Goal: Task Accomplishment & Management: Manage account settings

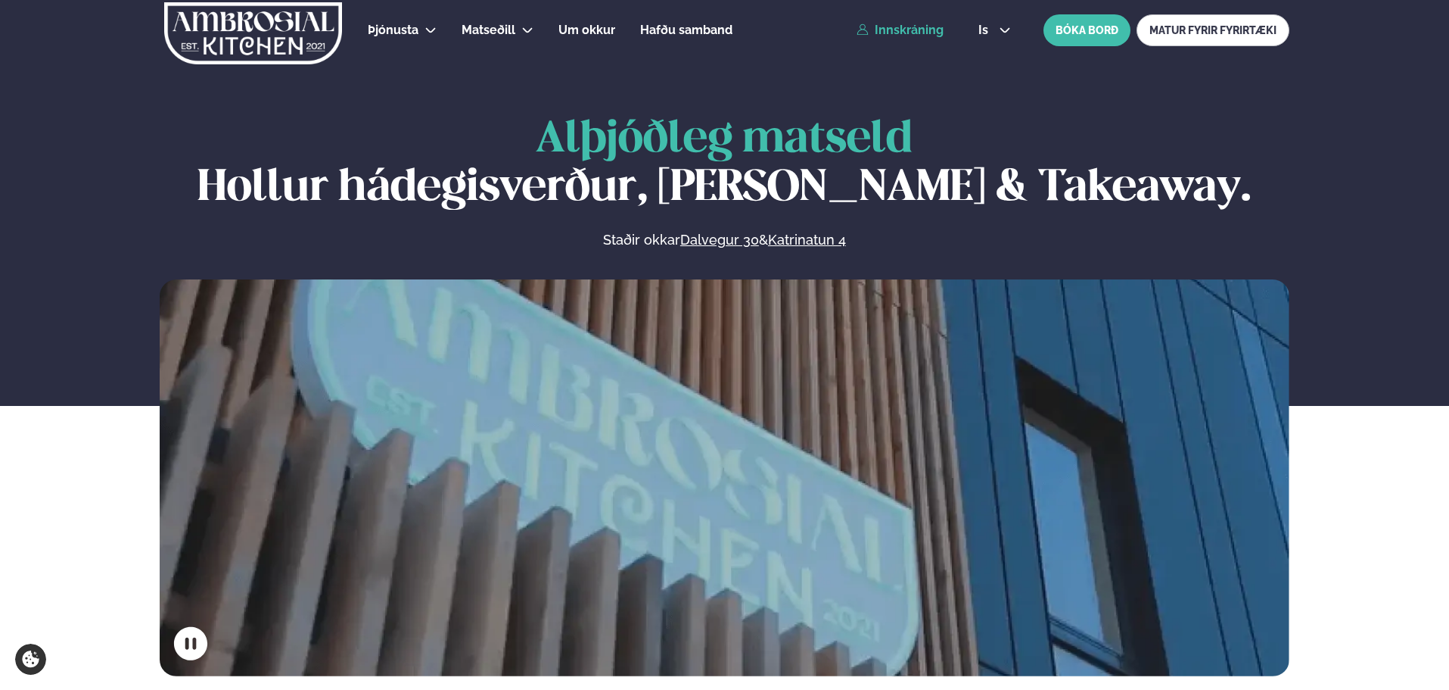
click at [932, 30] on link "Innskráning" at bounding box center [900, 30] width 87 height 14
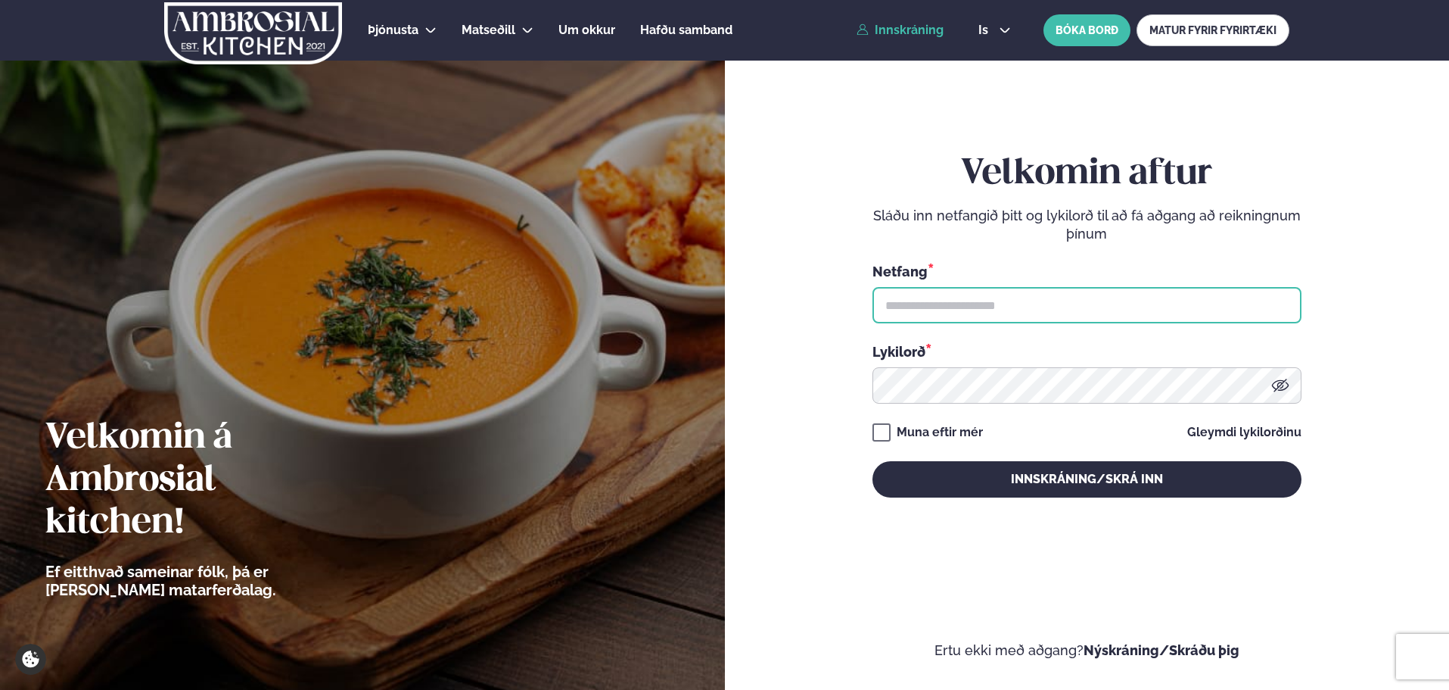
click at [952, 311] on input "text" at bounding box center [1087, 305] width 429 height 36
type input "**********"
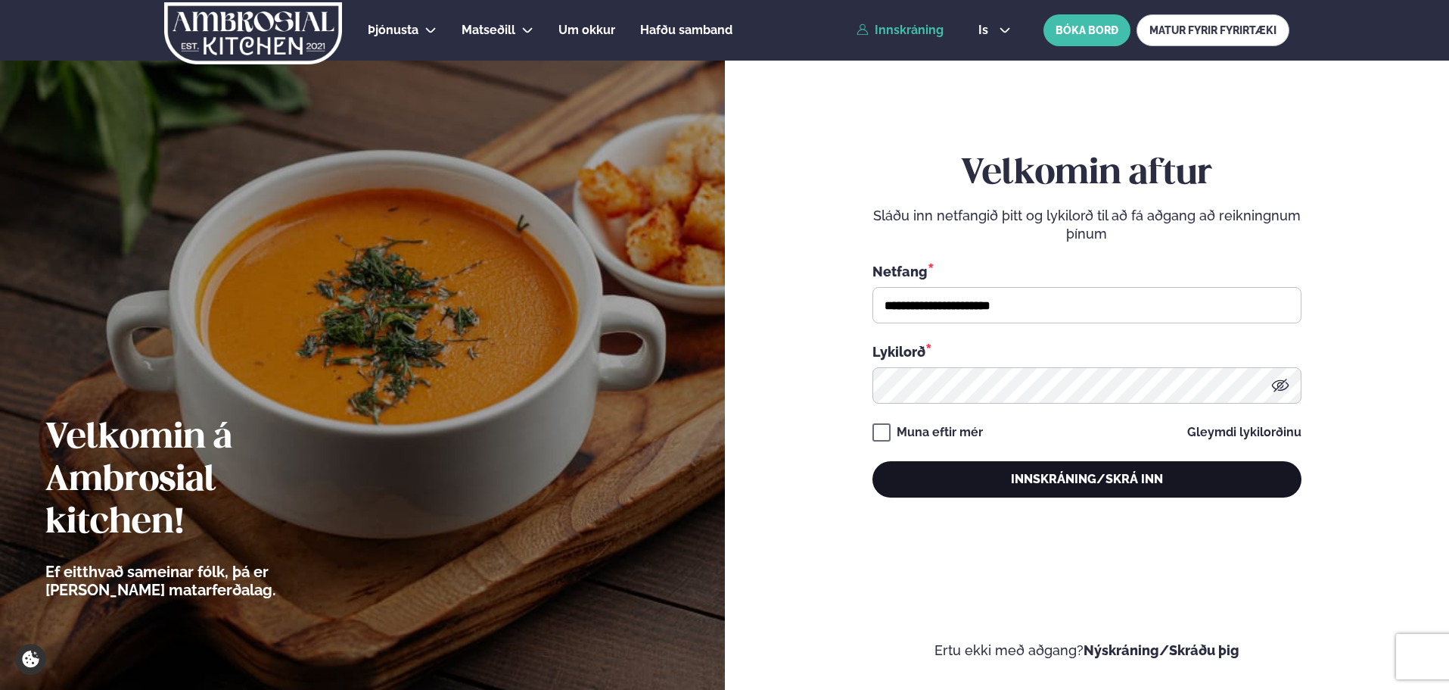
click at [982, 470] on button "Innskráning/Skrá inn" at bounding box center [1087, 479] width 429 height 36
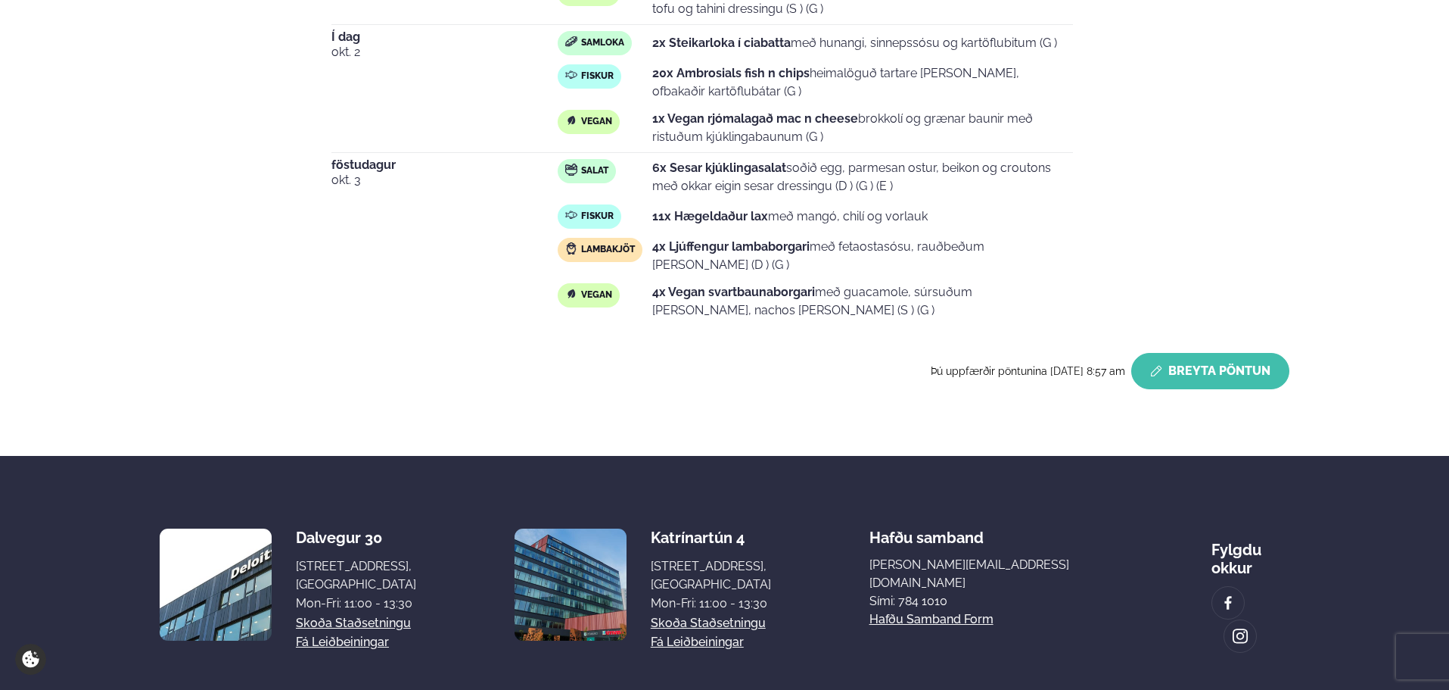
click at [1231, 357] on button "Breyta Pöntun" at bounding box center [1211, 371] width 158 height 36
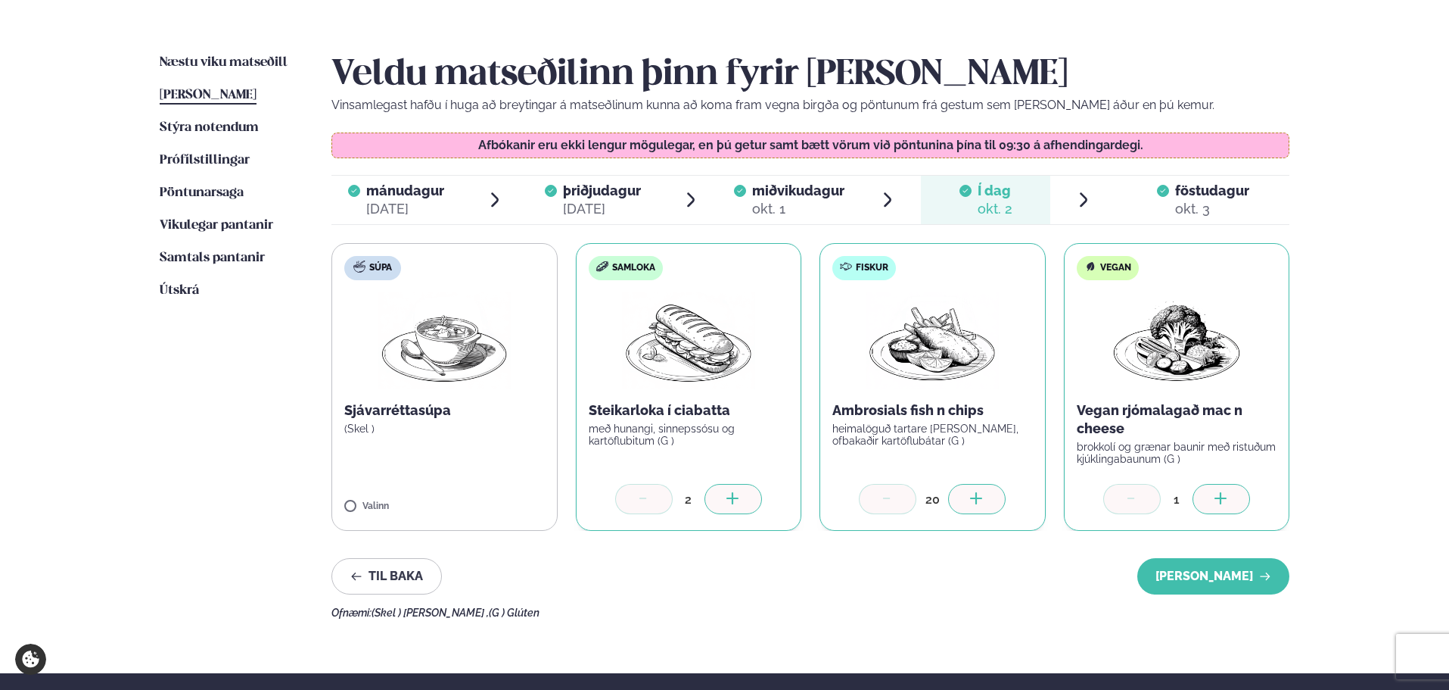
scroll to position [329, 0]
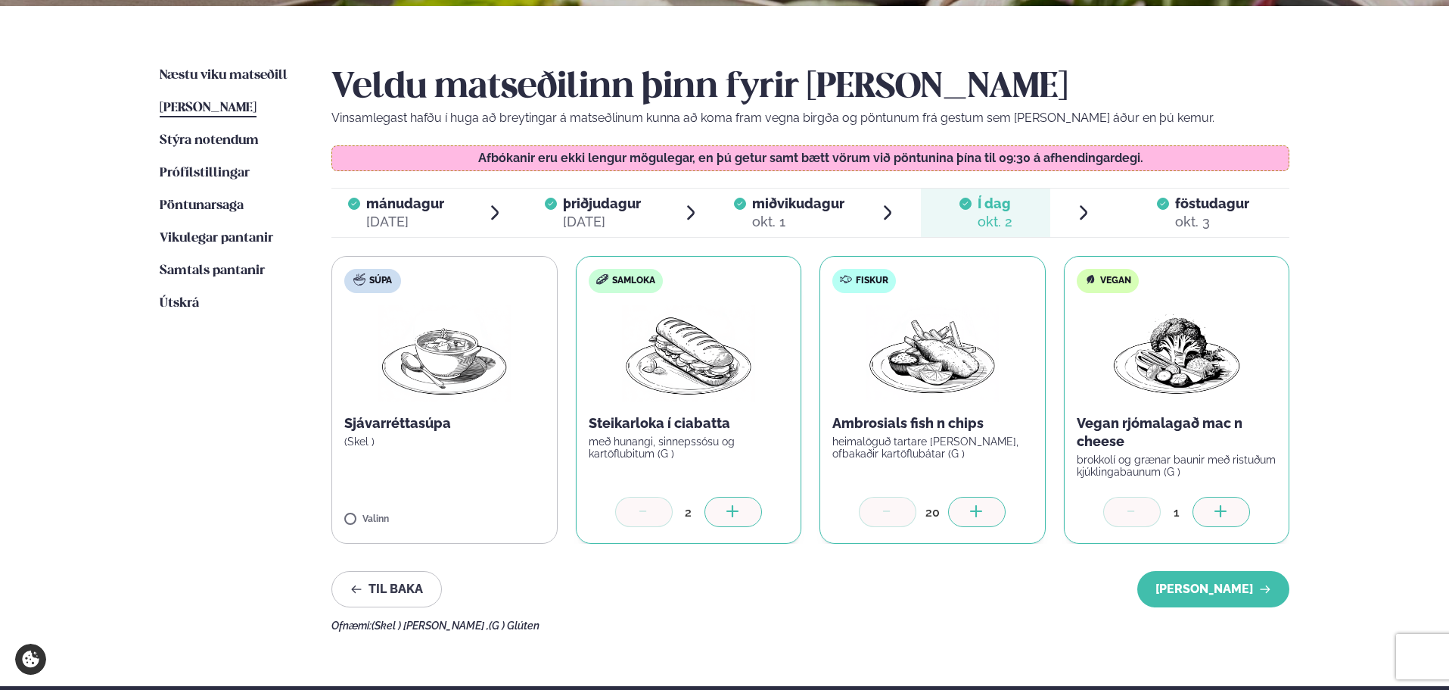
click at [983, 506] on icon at bounding box center [977, 512] width 15 height 15
click at [1187, 585] on button "[PERSON_NAME]" at bounding box center [1214, 589] width 152 height 36
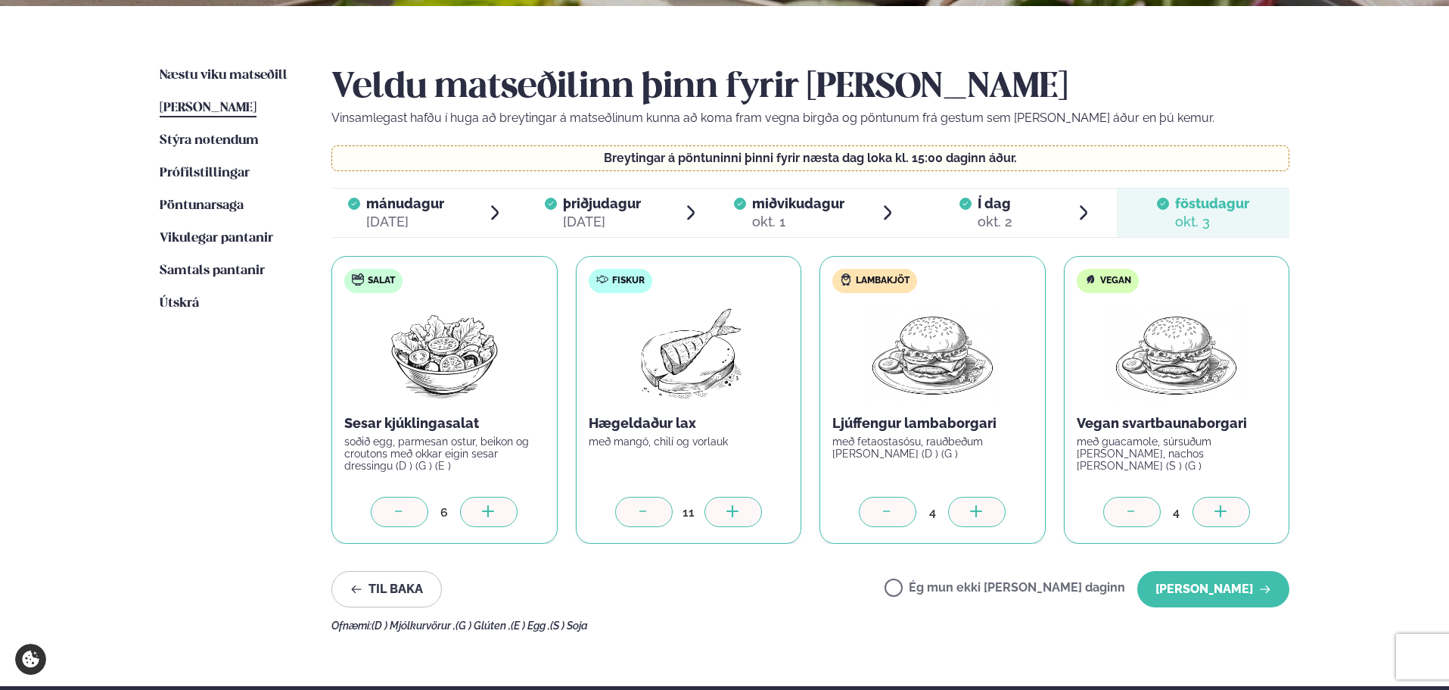
click at [1211, 588] on button "[PERSON_NAME]" at bounding box center [1214, 589] width 152 height 36
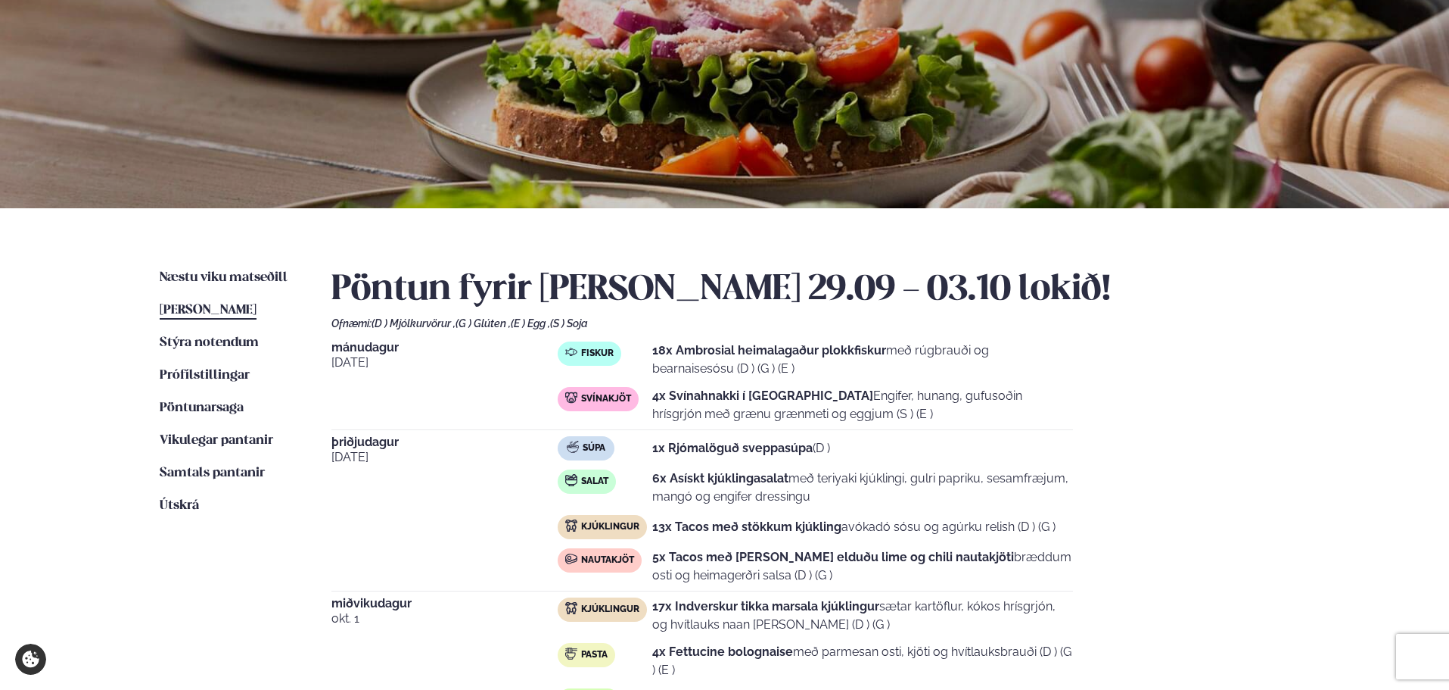
scroll to position [0, 0]
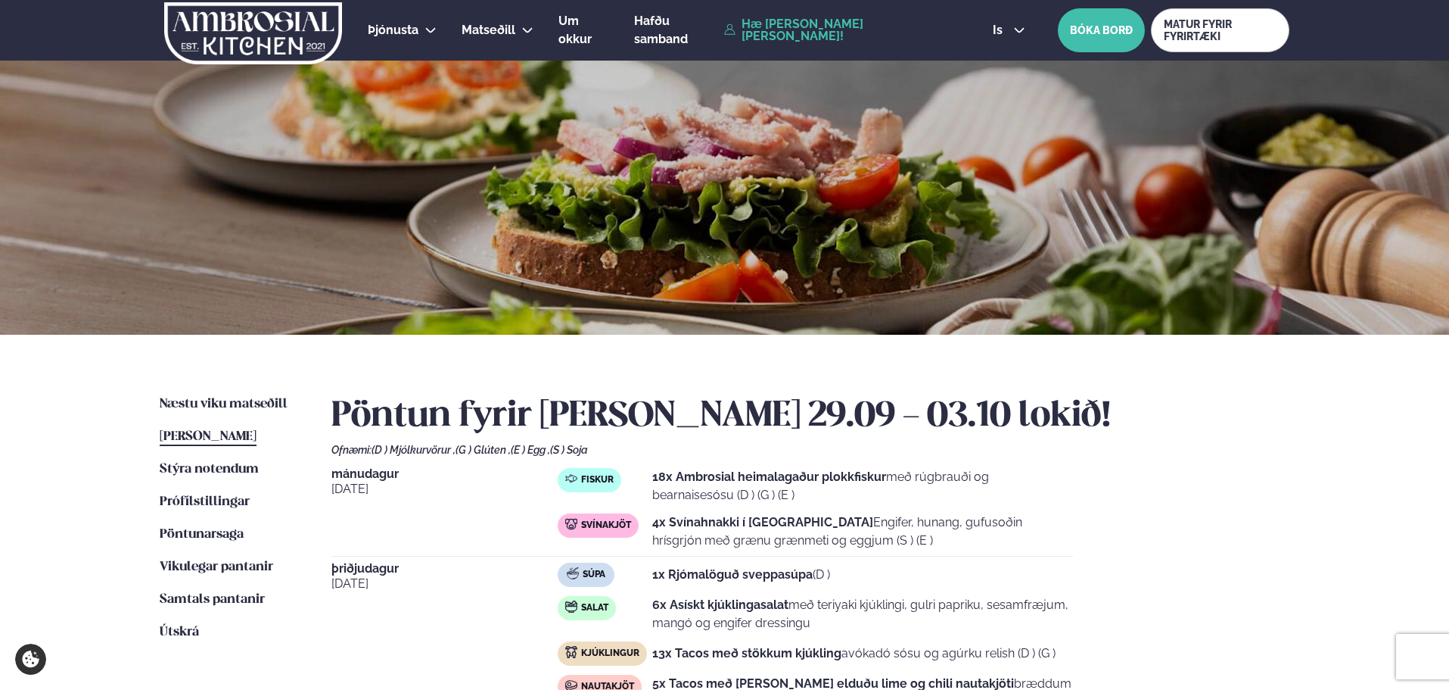
click at [805, 20] on link "Hæ [PERSON_NAME] [PERSON_NAME]!" at bounding box center [841, 30] width 234 height 24
click at [776, 37] on link "Hæ [PERSON_NAME] [PERSON_NAME]!" at bounding box center [841, 30] width 234 height 24
click at [174, 639] on link "Útskrá" at bounding box center [179, 632] width 39 height 18
